Goal: Information Seeking & Learning: Learn about a topic

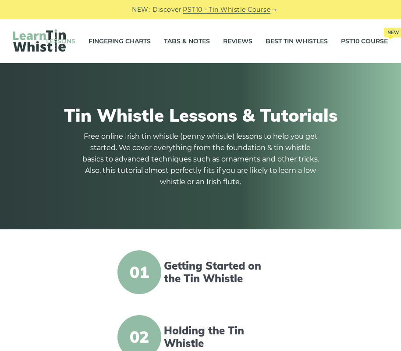
click at [141, 267] on span "01" at bounding box center [139, 272] width 44 height 44
click at [198, 274] on link "Getting Started on the Tin Whistle" at bounding box center [222, 272] width 116 height 25
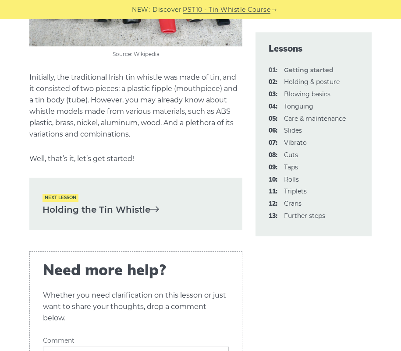
scroll to position [1900, 0]
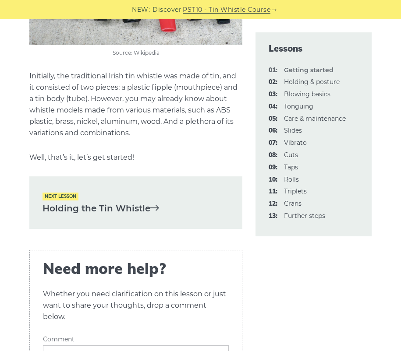
click at [134, 201] on link "Holding the Tin Whistle" at bounding box center [135, 208] width 186 height 14
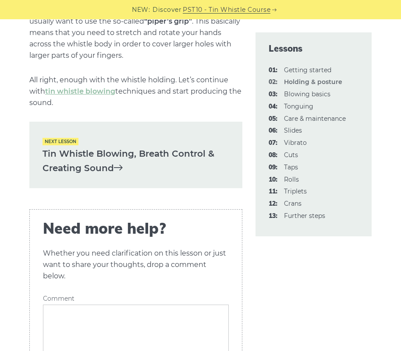
scroll to position [1344, 0]
click at [184, 151] on link "Tin Whistle Blowing, Breath Control & Creating Sound" at bounding box center [135, 160] width 186 height 28
